Goal: Complete application form: Complete application form

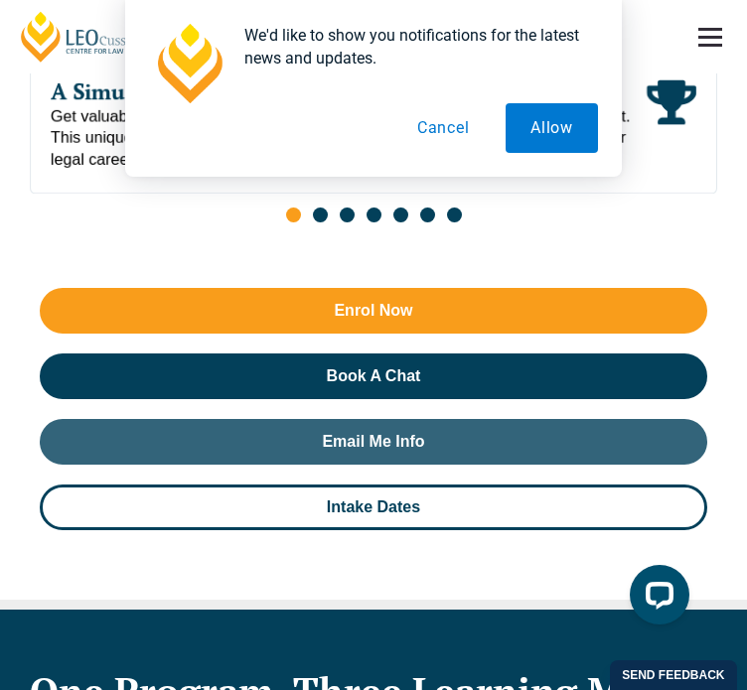
scroll to position [1661, 0]
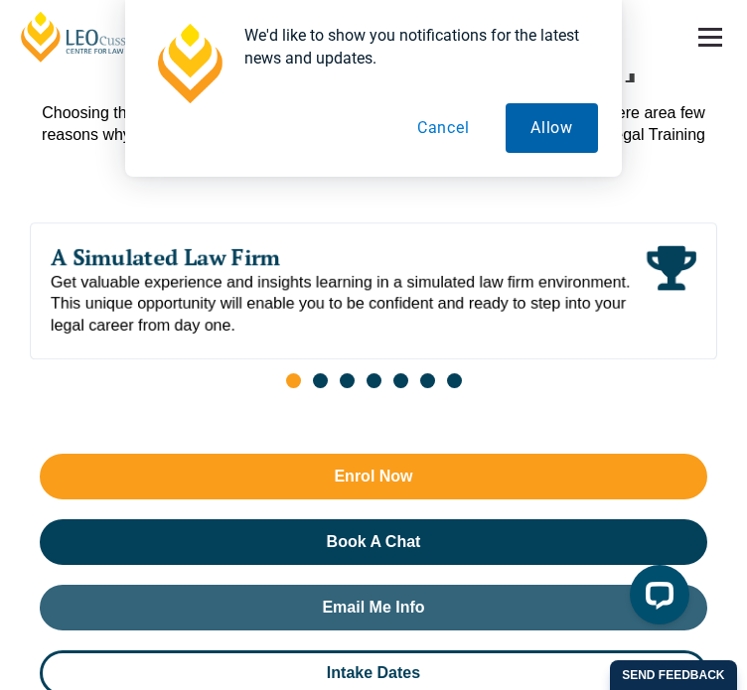
click at [546, 130] on button "Allow" at bounding box center [552, 128] width 92 height 50
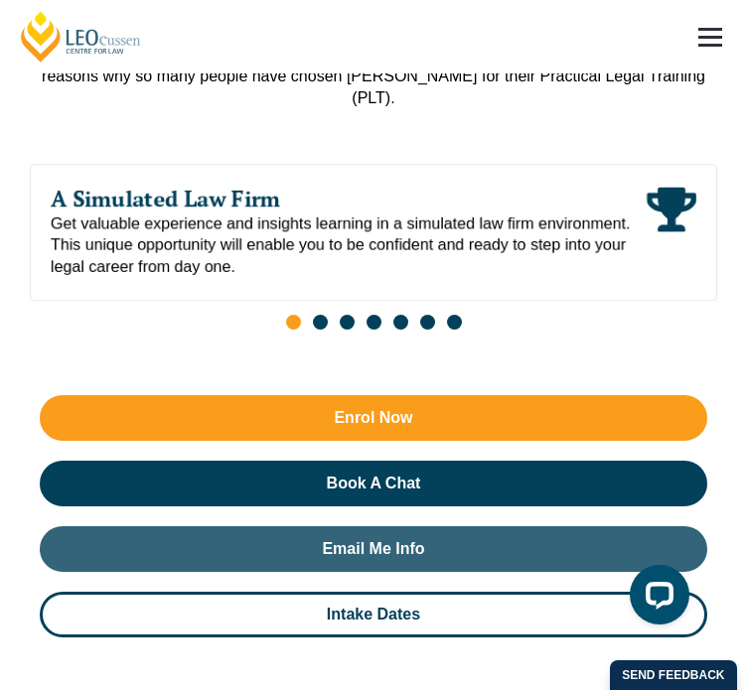
scroll to position [1777, 0]
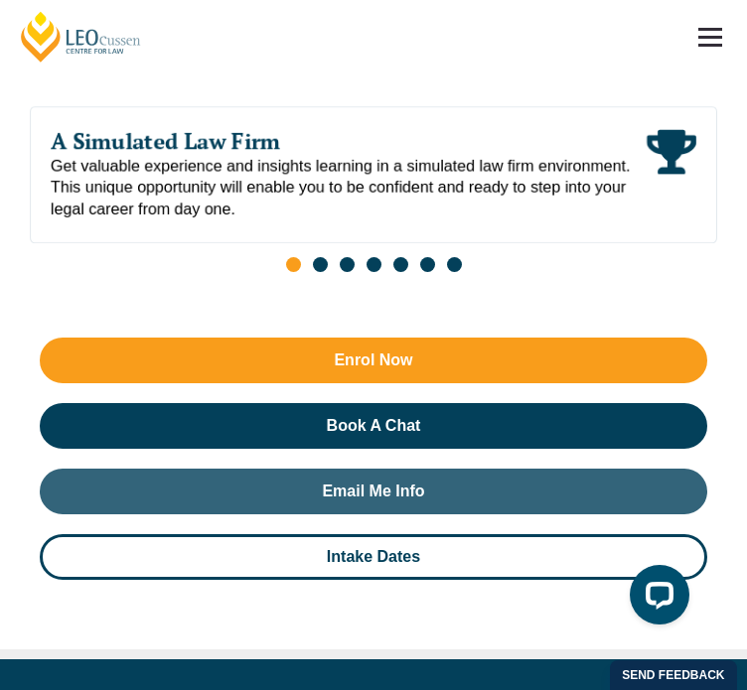
click at [560, 53] on header "Leo Cussen Centre for Law Search here Practical Legal Training Our Practical Le…" at bounding box center [373, 37] width 747 height 74
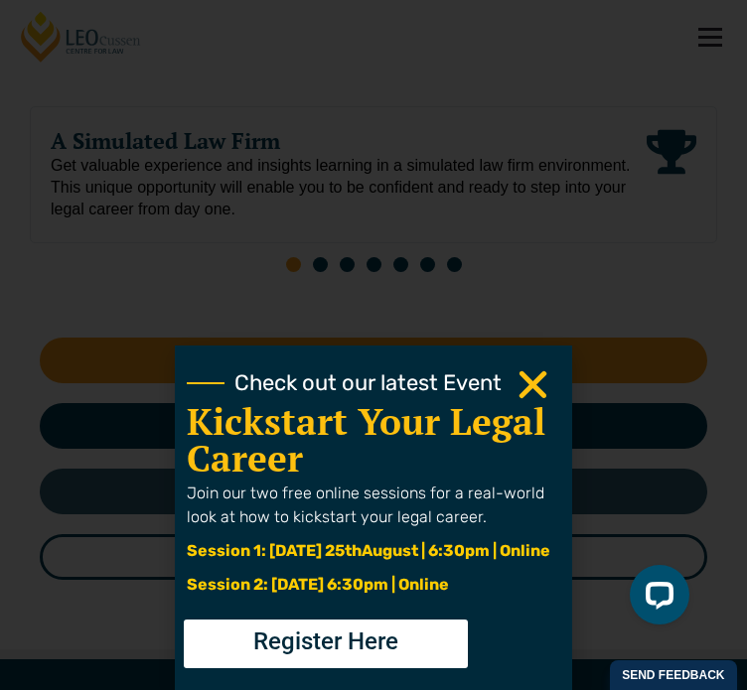
click at [547, 371] on use "Close" at bounding box center [534, 385] width 28 height 28
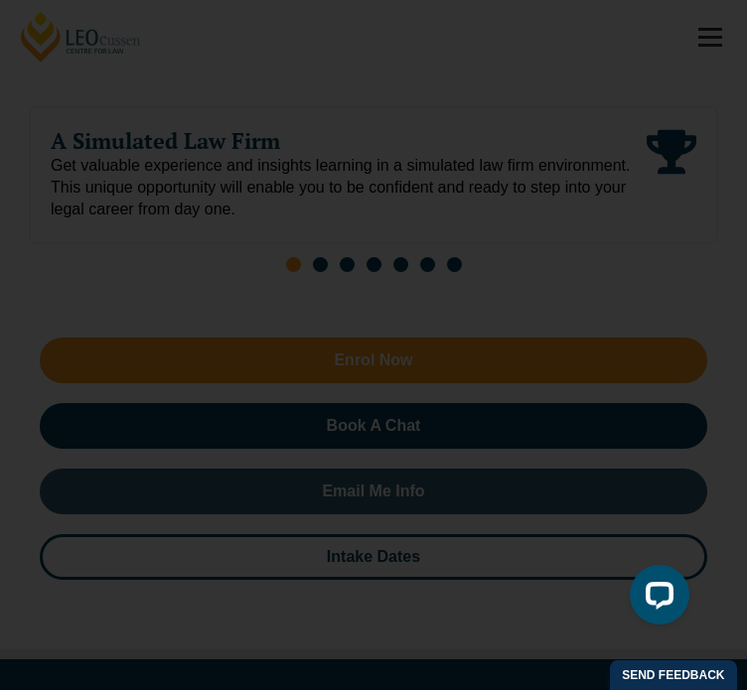
click at [552, 366] on icon "Close" at bounding box center [533, 385] width 39 height 39
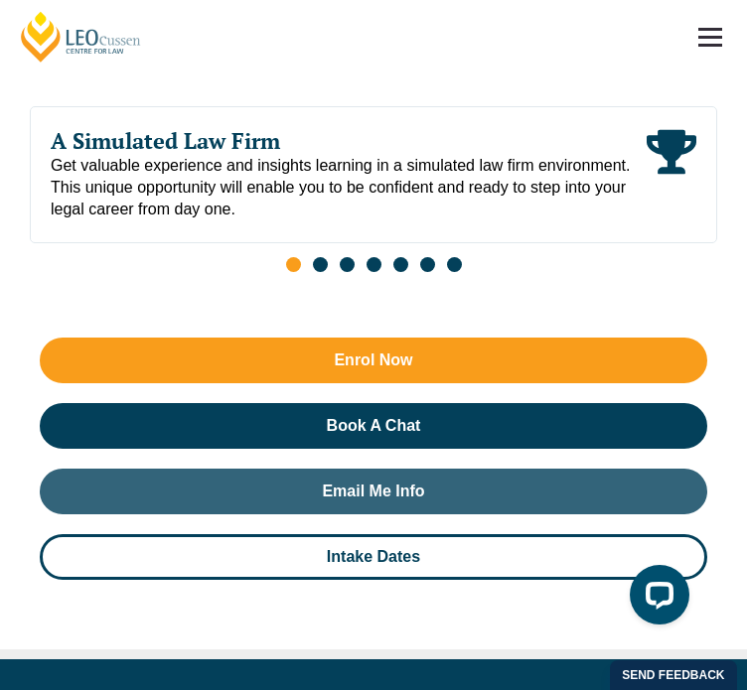
click at [558, 59] on header "Leo Cussen Centre for Law Search here Practical Legal Training Our Practical Le…" at bounding box center [373, 37] width 747 height 74
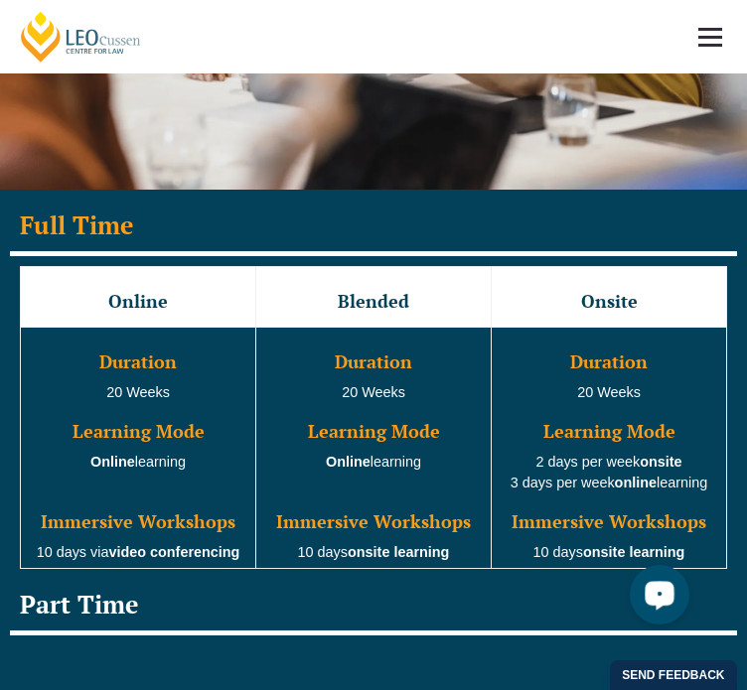
scroll to position [2890, 0]
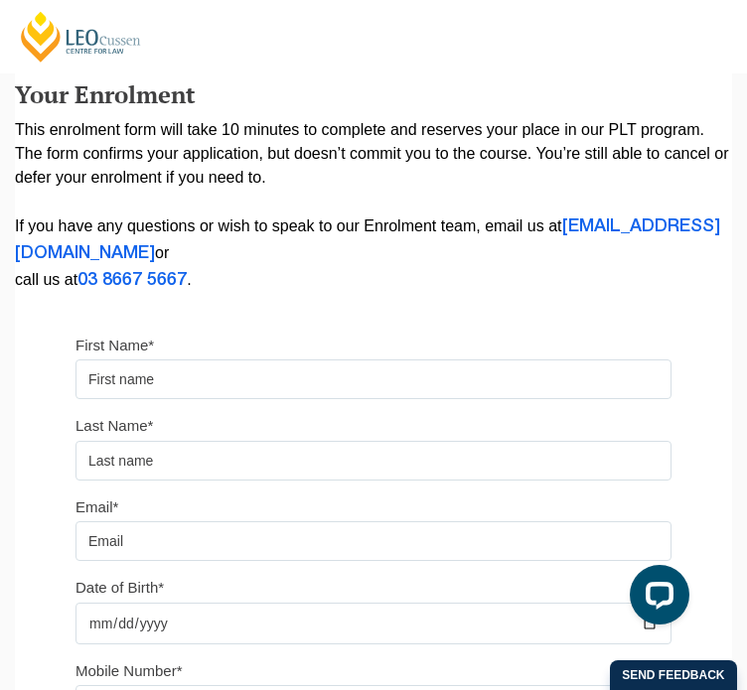
scroll to position [238, 0]
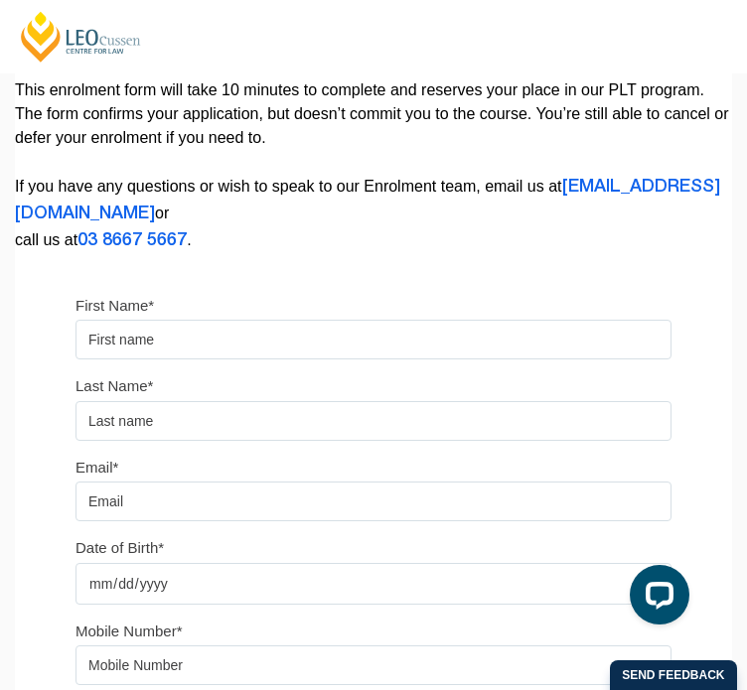
click at [288, 360] on input "First Name*" at bounding box center [374, 340] width 596 height 40
type input "[PERSON_NAME]"
type input "Jankee"
type input "[EMAIL_ADDRESS][DOMAIN_NAME]"
type input "59249395"
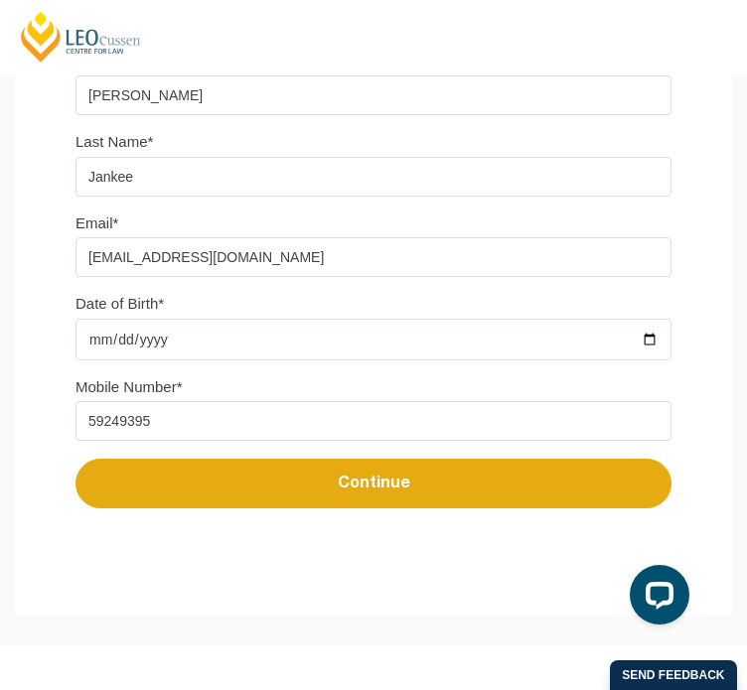
scroll to position [489, 0]
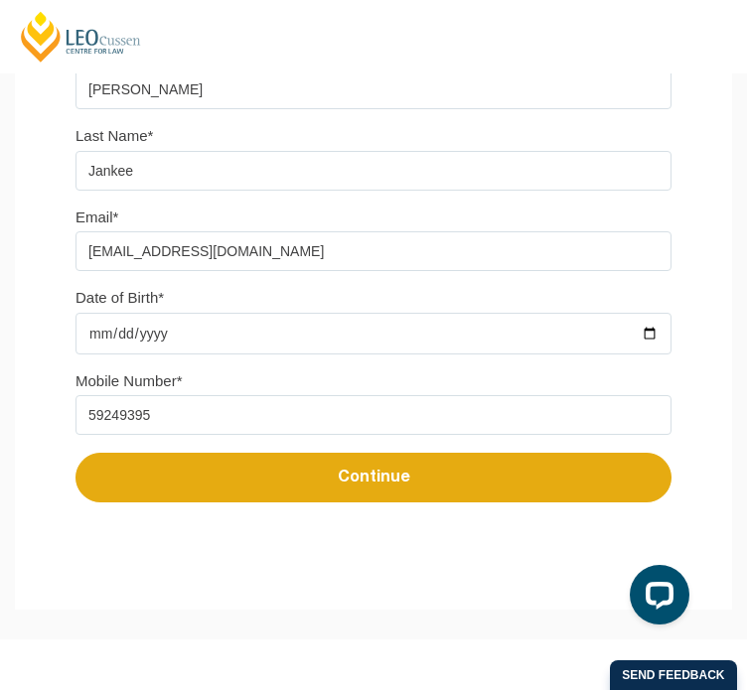
click at [648, 355] on input "Date of Birth*" at bounding box center [374, 334] width 596 height 42
click at [658, 355] on input "[DATE]" at bounding box center [374, 334] width 596 height 42
click at [238, 435] on input "59249395" at bounding box center [374, 415] width 596 height 40
click at [656, 355] on input "[DATE]" at bounding box center [374, 334] width 596 height 42
type input "[DATE]"
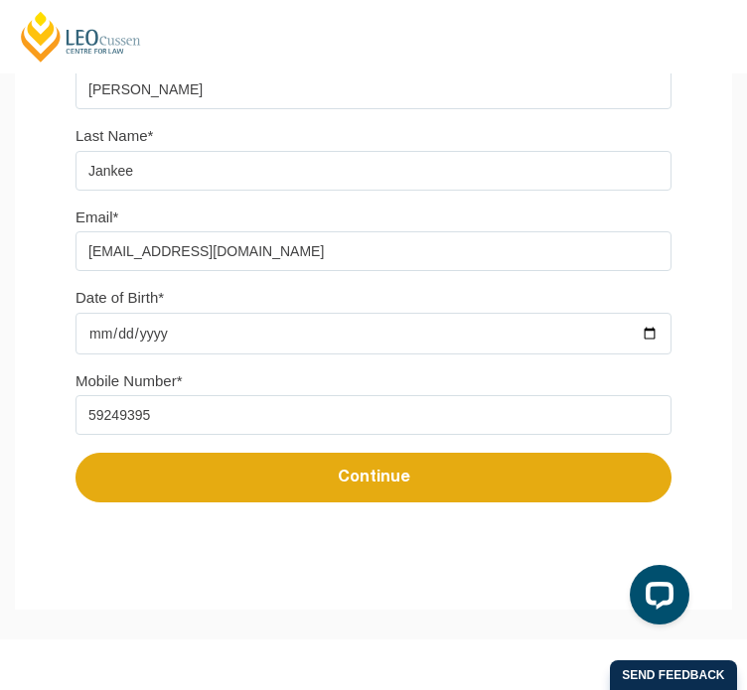
click at [170, 435] on input "59249395" at bounding box center [374, 415] width 596 height 40
type input "0421927582"
click at [207, 503] on button "Continue" at bounding box center [374, 478] width 596 height 50
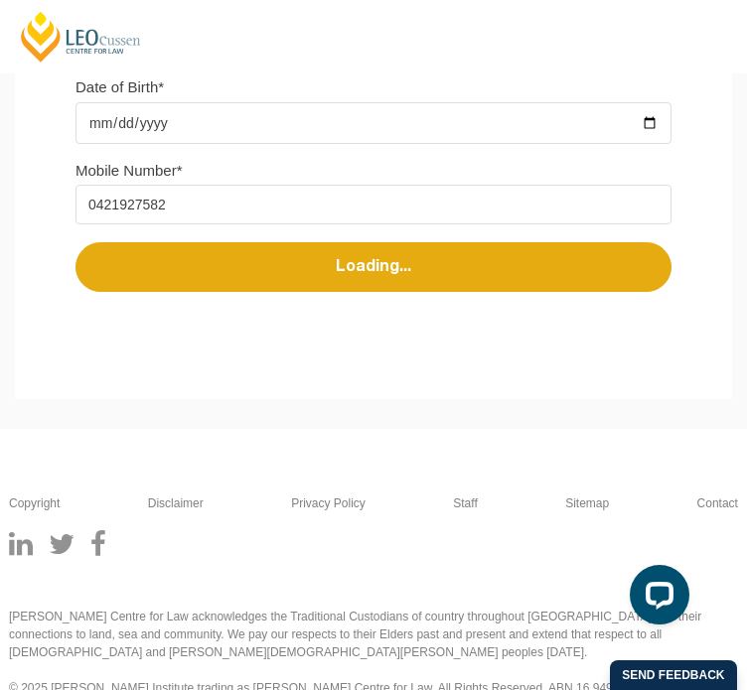
select select
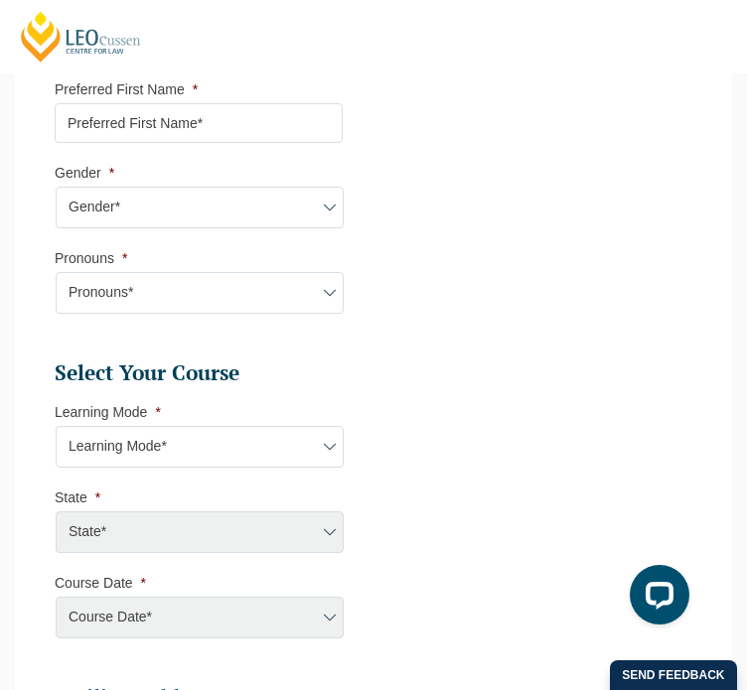
scroll to position [843, 0]
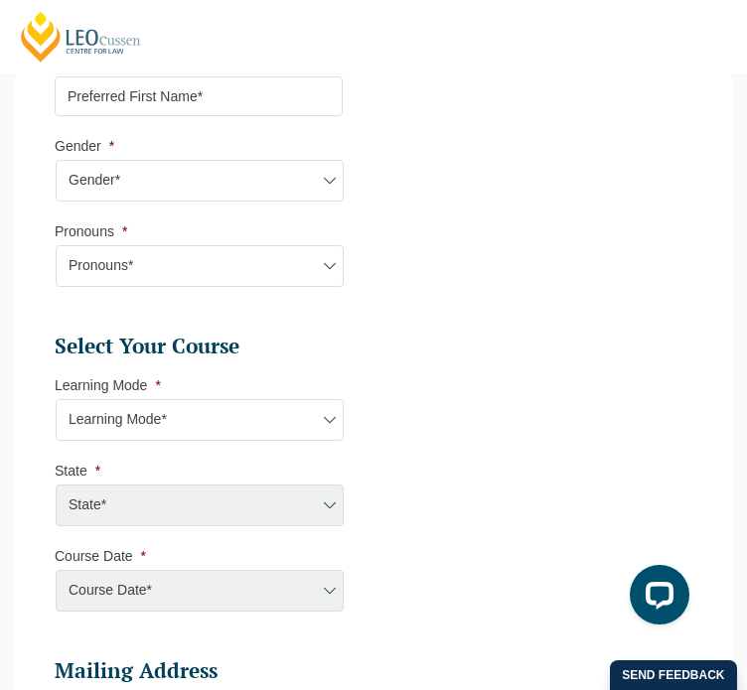
click at [200, 111] on li "Preferred First Name *" at bounding box center [207, 85] width 304 height 63
click at [202, 116] on input "Preferred First Name *" at bounding box center [199, 96] width 288 height 40
type input "[PERSON_NAME]"
select select "VIC"
select select
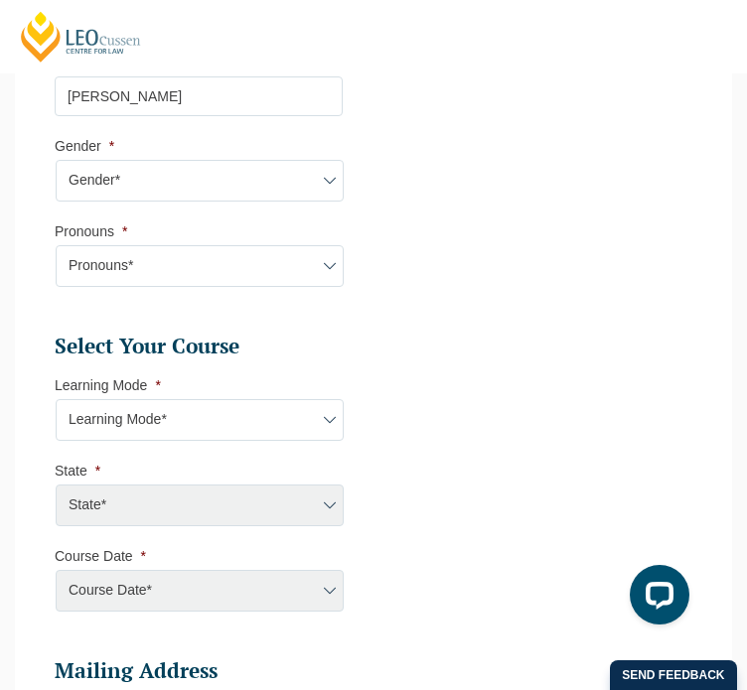
click at [252, 202] on select "Gender* [DEMOGRAPHIC_DATA] [DEMOGRAPHIC_DATA] [DEMOGRAPHIC_DATA] [DEMOGRAPHIC_D…" at bounding box center [200, 181] width 288 height 42
select select "[DEMOGRAPHIC_DATA]"
click at [56, 202] on select "Gender* [DEMOGRAPHIC_DATA] [DEMOGRAPHIC_DATA] [DEMOGRAPHIC_DATA] [DEMOGRAPHIC_D…" at bounding box center [200, 181] width 288 height 42
click at [274, 287] on select "Pronouns* She/Her/Hers He/Him/His They/Them/Theirs Other Prefer not to disclose" at bounding box center [200, 266] width 288 height 42
select select "She/Her/Hers"
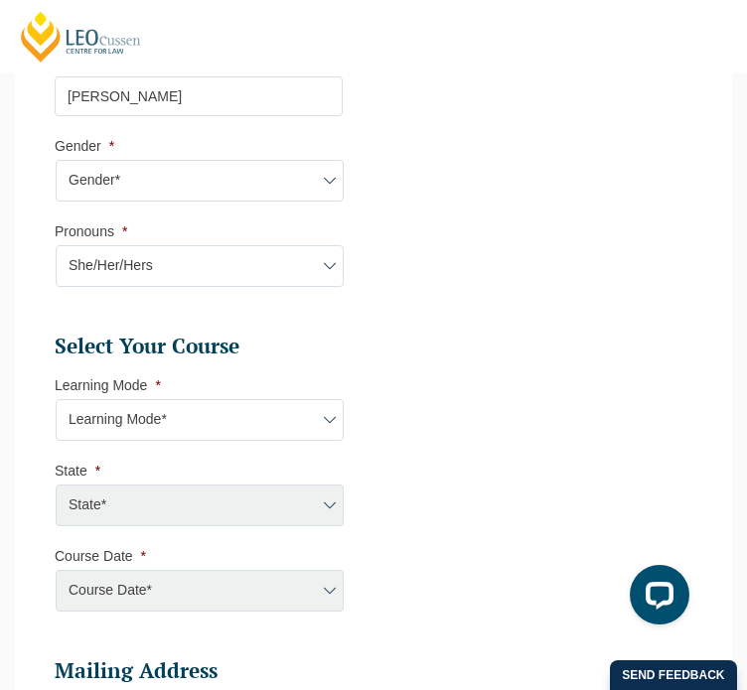
click at [56, 287] on select "Pronouns* She/Her/Hers He/Him/His They/Them/Theirs Other Prefer not to disclose" at bounding box center [200, 266] width 288 height 42
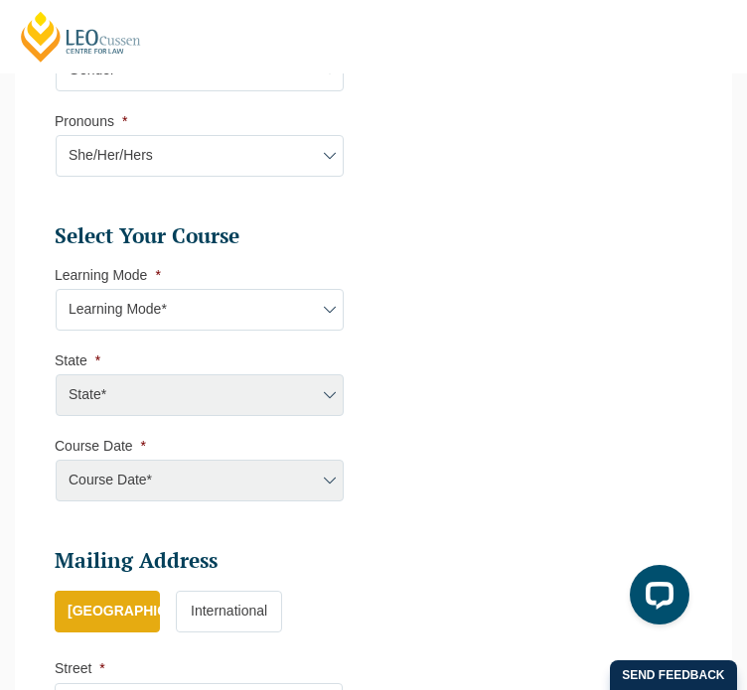
scroll to position [991, 0]
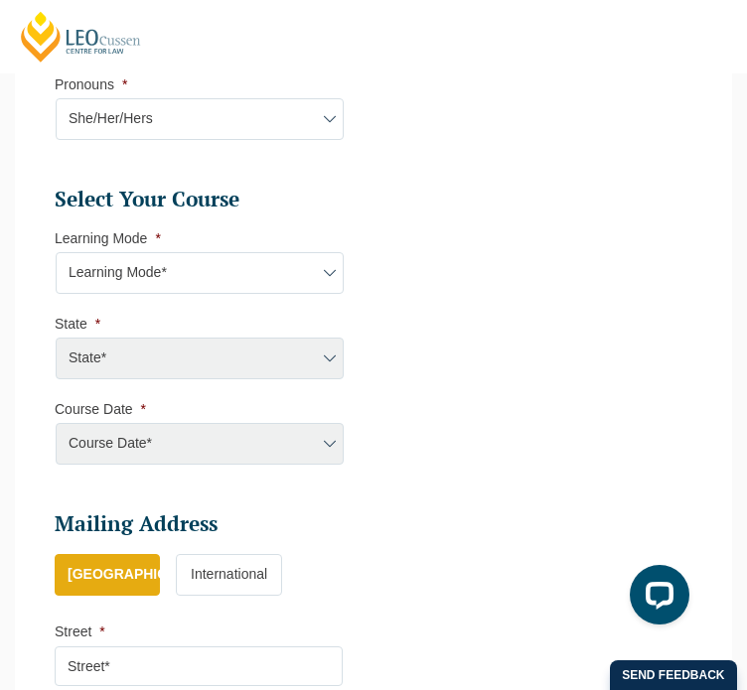
click at [210, 294] on select "Learning Mode* Online Full Time Learning Online Part Time Learning Blended Full…" at bounding box center [200, 273] width 288 height 42
select select "Blended Full Time Learning"
click at [56, 294] on select "Learning Mode* Online Full Time Learning Online Part Time Learning Blended Full…" at bounding box center [200, 273] width 288 height 42
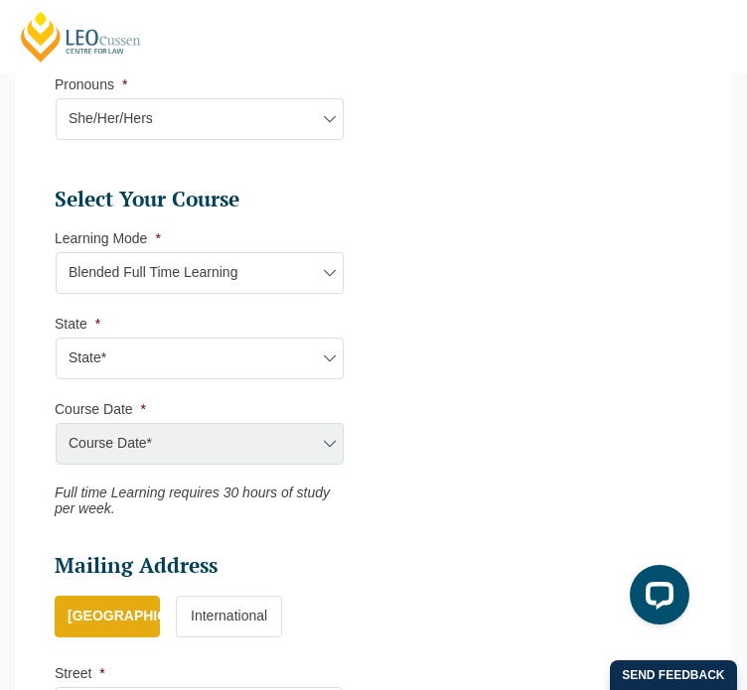
click at [249, 380] on select "State* ACT/[GEOGRAPHIC_DATA] [GEOGRAPHIC_DATA] SA [GEOGRAPHIC_DATA] [GEOGRAPHIC…" at bounding box center [200, 359] width 288 height 42
select select "VIC"
click at [56, 380] on select "State* ACT/[GEOGRAPHIC_DATA] [GEOGRAPHIC_DATA] SA [GEOGRAPHIC_DATA] [GEOGRAPHIC…" at bounding box center [200, 359] width 288 height 42
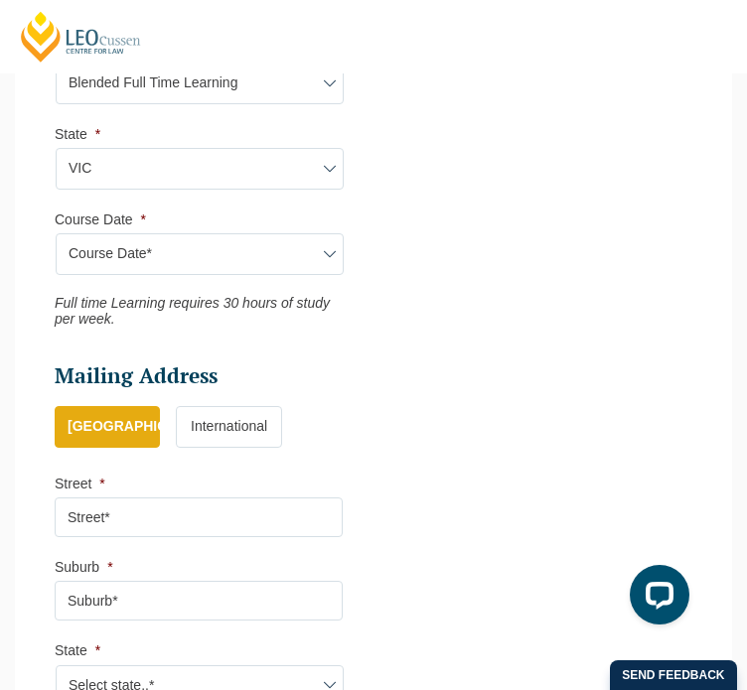
scroll to position [1093, 0]
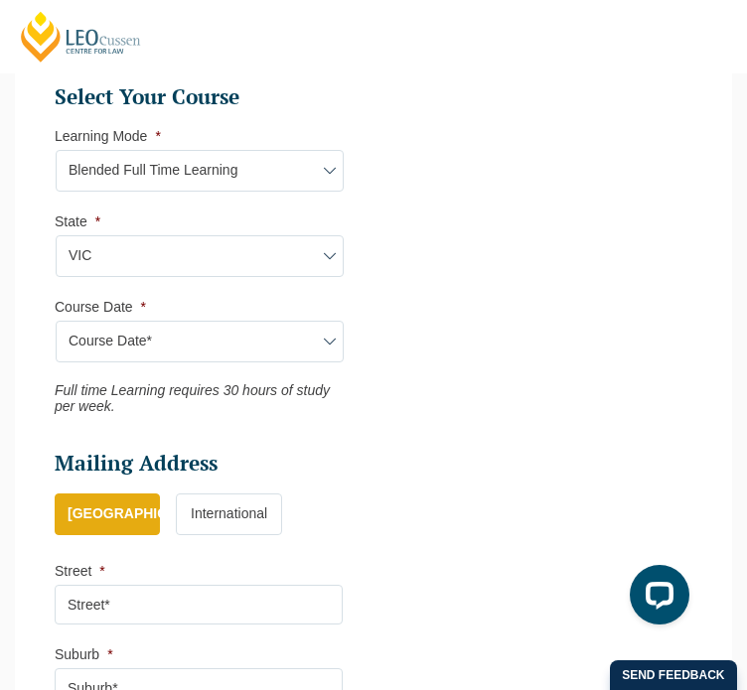
click at [177, 363] on select "Course Date* [DATE] ([DATE] to [DATE]) [DATE] ([DATE] to [DATE]) [DATE] ([DATE]…" at bounding box center [200, 342] width 288 height 42
click at [474, 463] on ul "Personal Information First Name * [PERSON_NAME] Last Name * [PERSON_NAME] Date …" at bounding box center [374, 13] width 668 height 1771
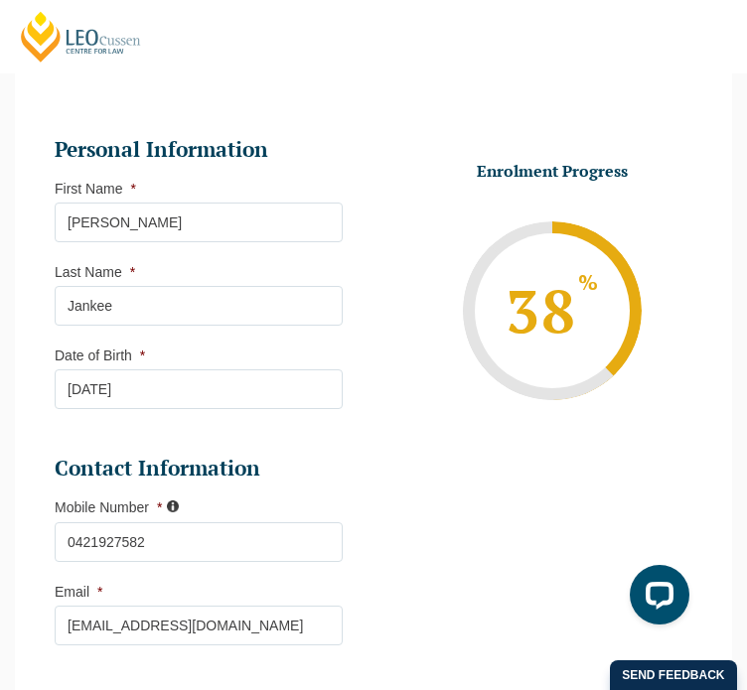
scroll to position [0, 0]
